Goal: Browse casually: Explore the website without a specific task or goal

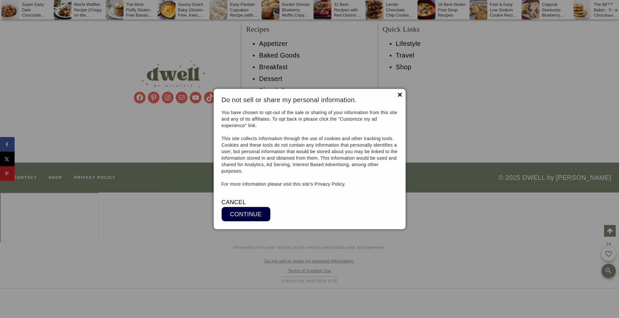
scroll to position [5145, 0]
